Goal: Find specific page/section: Find specific page/section

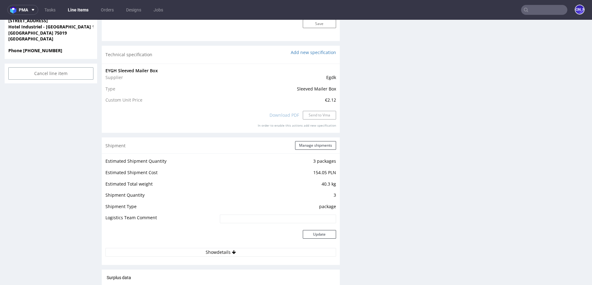
scroll to position [925, 0]
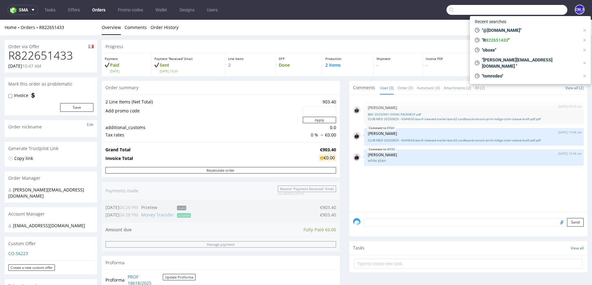
scroll to position [308, 0]
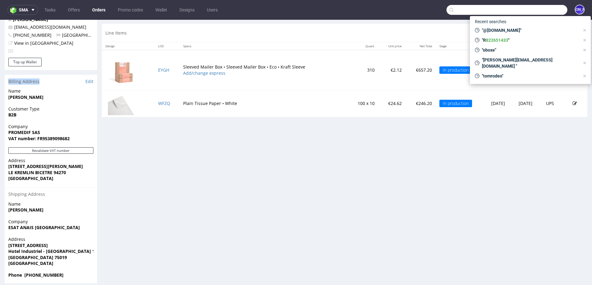
drag, startPoint x: 38, startPoint y: 74, endPoint x: 0, endPoint y: 72, distance: 38.3
click at [0, 73] on div "Order via Offer R822651433 02.09.2025 10:47 AM Mark this order as problematic I…" at bounding box center [296, 7] width 592 height 561
click at [15, 76] on div "Billing Address Edit" at bounding box center [51, 82] width 93 height 14
click at [34, 75] on div "Billing Address Edit" at bounding box center [51, 82] width 93 height 14
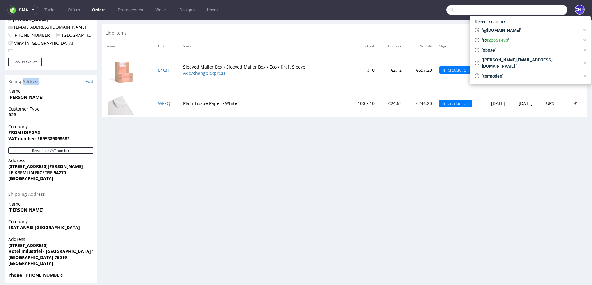
click at [34, 75] on div "Billing Address Edit" at bounding box center [51, 82] width 93 height 14
click at [458, 9] on input "text" at bounding box center [507, 10] width 121 height 10
paste input "Dear Katerina, Thank you for your message and for letting me know. It’s a pleas…"
type input "Dear Katerina, Thank you for your message and for letting me know. It’s a pleas…"
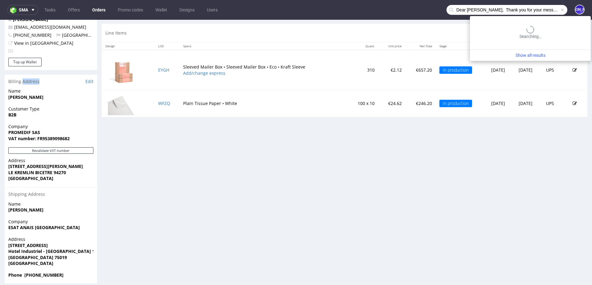
scroll to position [0, 255]
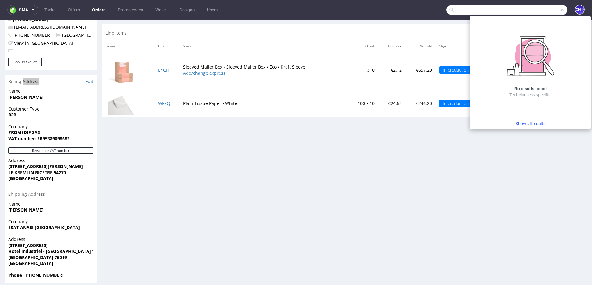
click at [492, 11] on input "Dear Katerina, Thank you for your message and for letting me know. It’s a pleas…" at bounding box center [507, 10] width 121 height 10
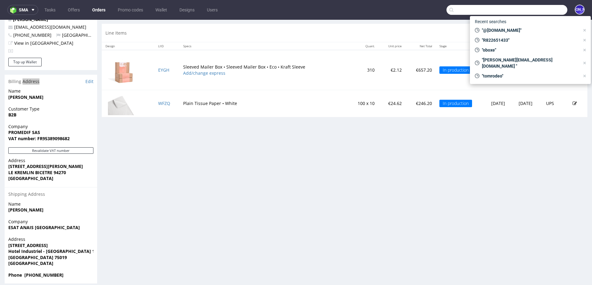
scroll to position [0, 0]
click at [455, 9] on input "text" at bounding box center [507, 10] width 121 height 10
click at [128, 34] on div "Line Items Manage dielines Margin summary" at bounding box center [345, 33] width 486 height 18
click at [460, 11] on input "text" at bounding box center [507, 10] width 121 height 10
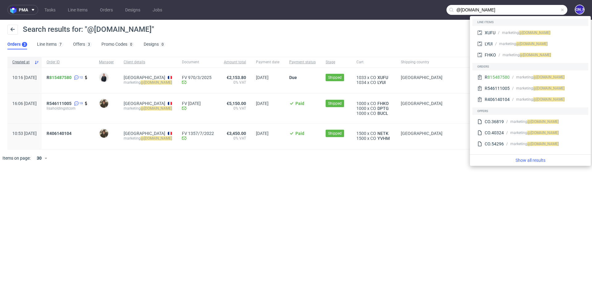
click at [269, 216] on div "pma Tasks Line Items Orders Designs Jobs @[DOMAIN_NAME] JO Search results for: …" at bounding box center [296, 142] width 592 height 285
